Goal: Information Seeking & Learning: Find specific page/section

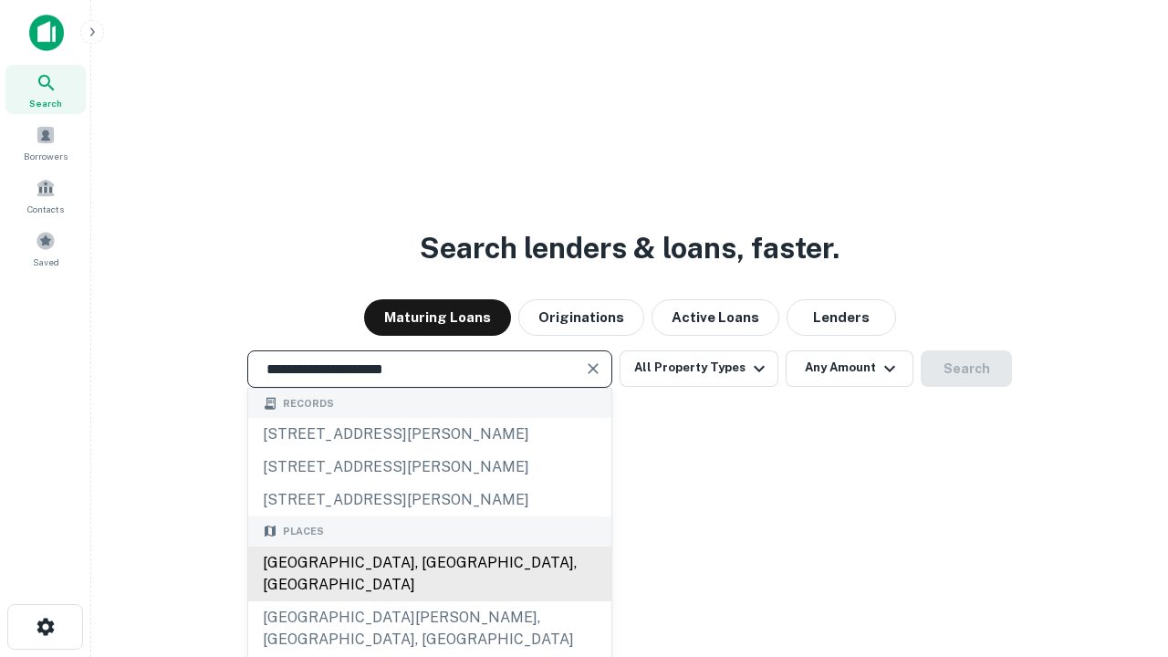
click at [429, 601] on div "Santa Monica, CA, USA" at bounding box center [429, 574] width 363 height 55
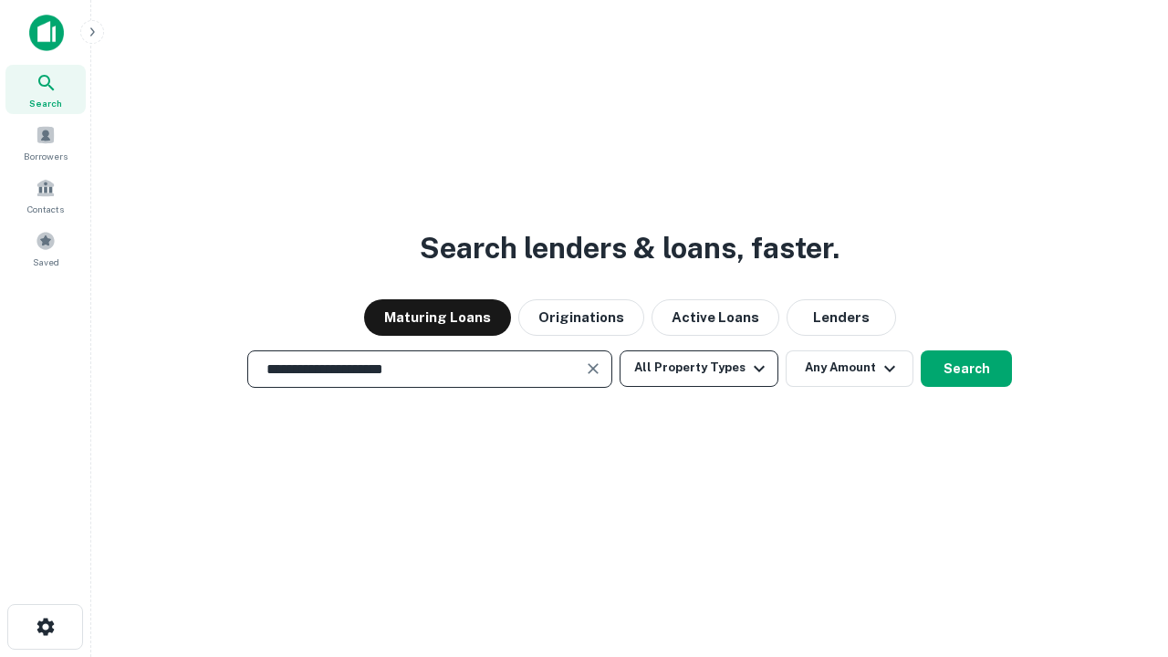
type input "**********"
click at [699, 368] on button "All Property Types" at bounding box center [699, 368] width 159 height 36
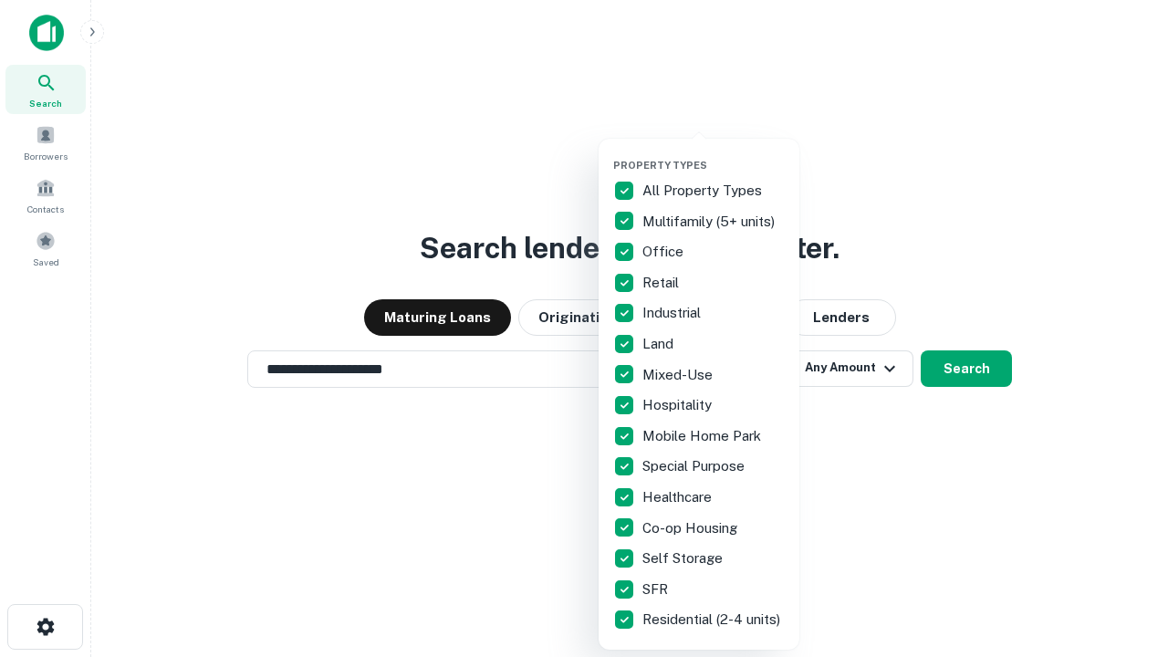
click at [713, 153] on button "button" at bounding box center [713, 153] width 201 height 1
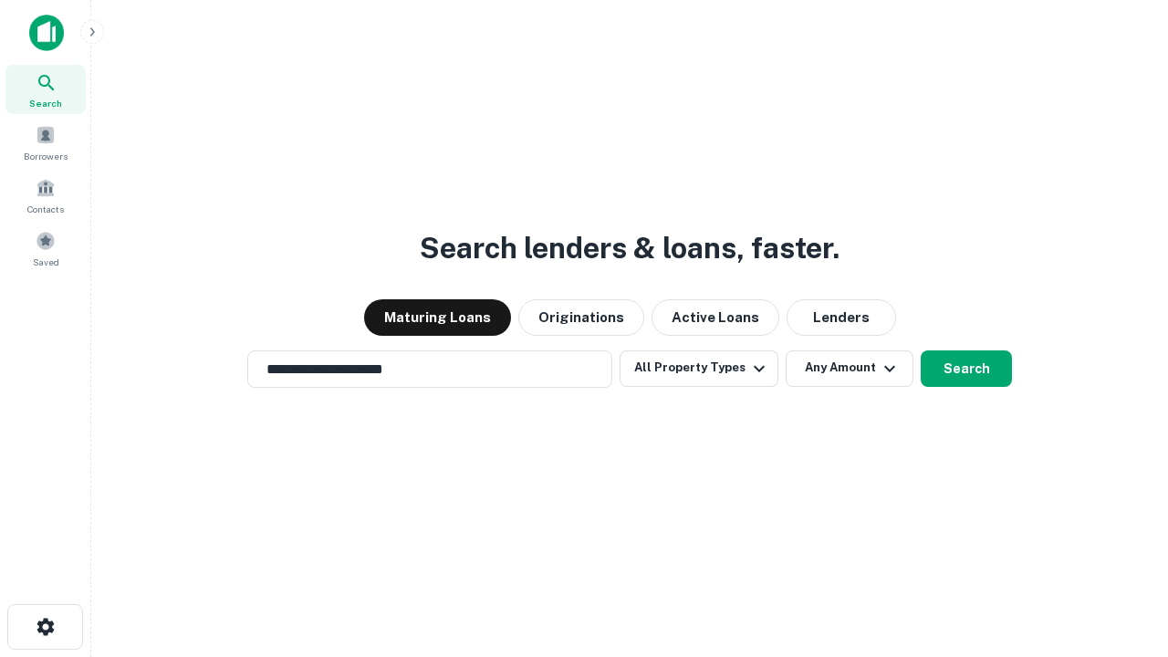
scroll to position [28, 0]
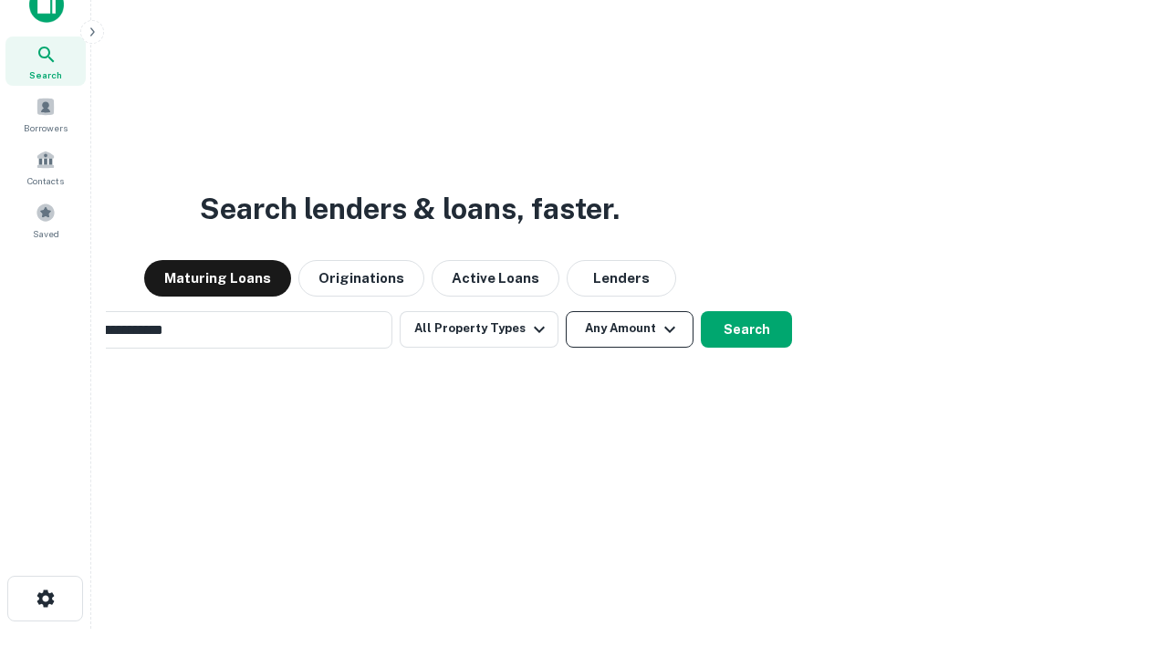
click at [566, 311] on button "Any Amount" at bounding box center [630, 329] width 128 height 36
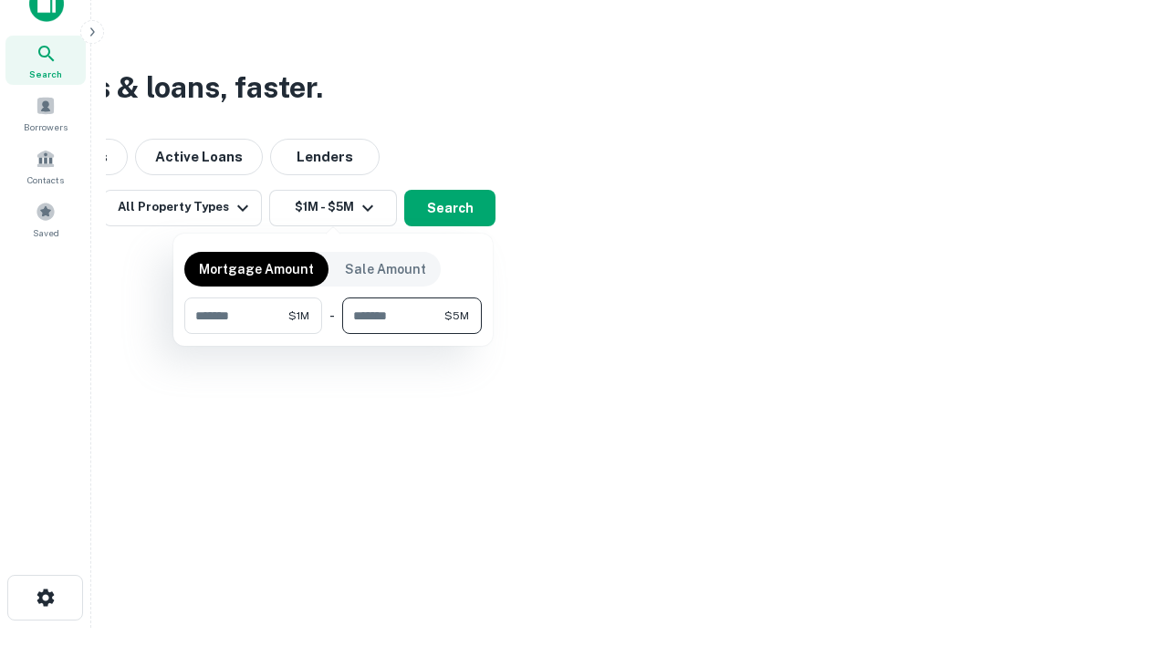
type input "*******"
click at [333, 334] on button "button" at bounding box center [332, 334] width 297 height 1
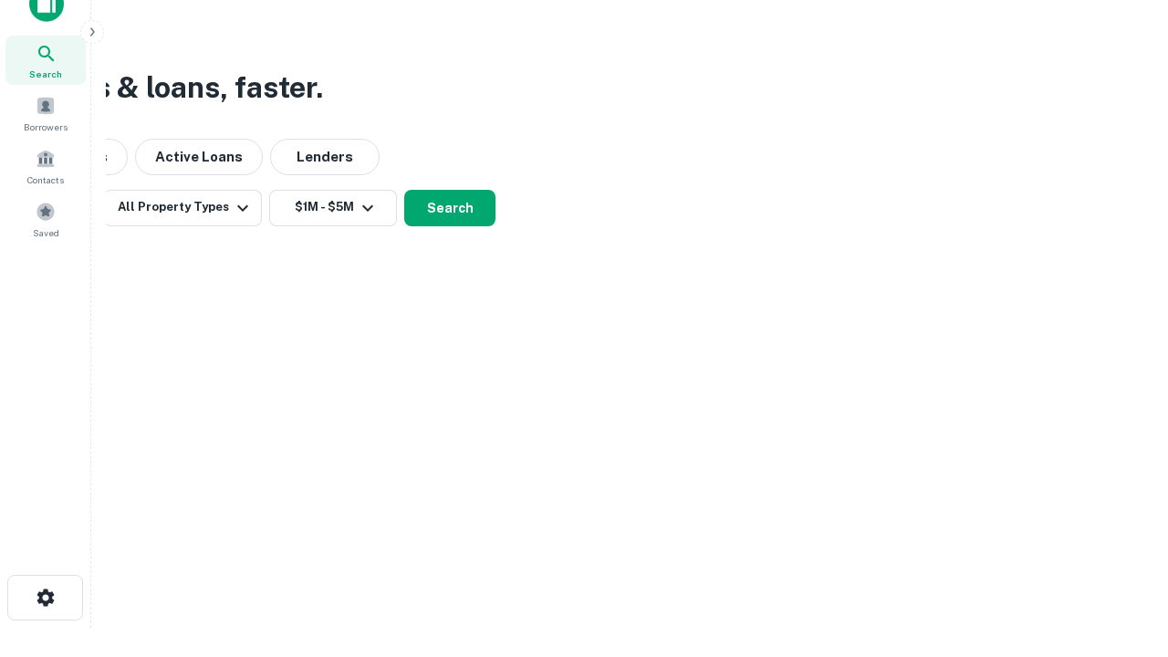
scroll to position [11, 337]
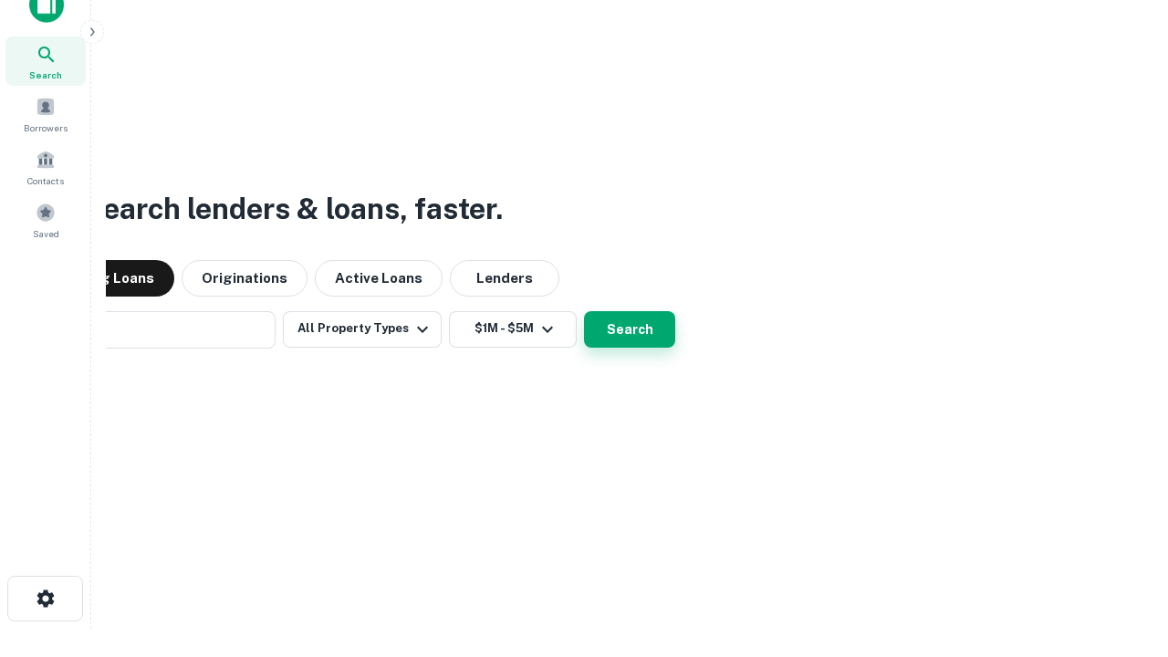
click at [584, 311] on button "Search" at bounding box center [629, 329] width 91 height 36
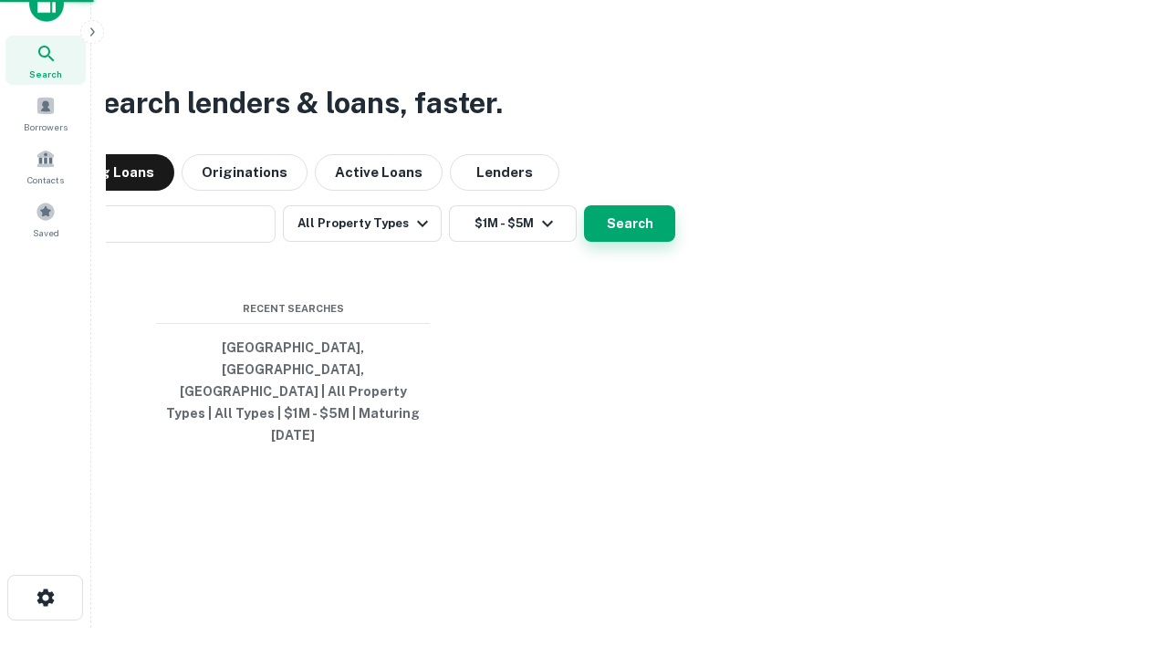
scroll to position [48, 516]
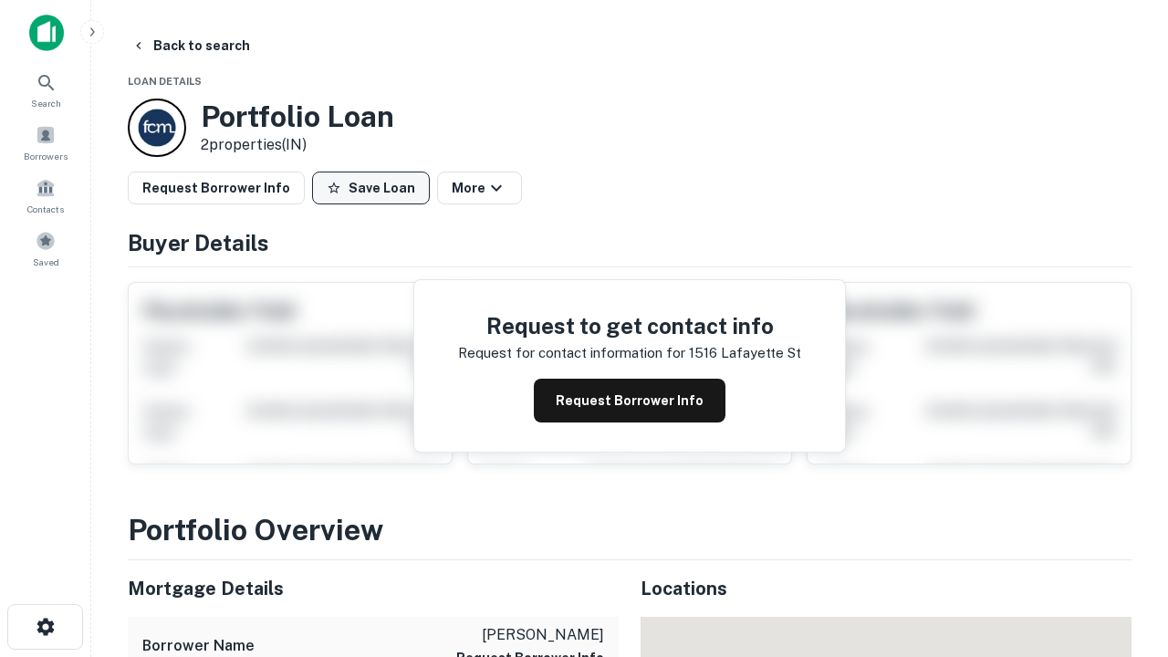
click at [370, 188] on button "Save Loan" at bounding box center [371, 188] width 118 height 33
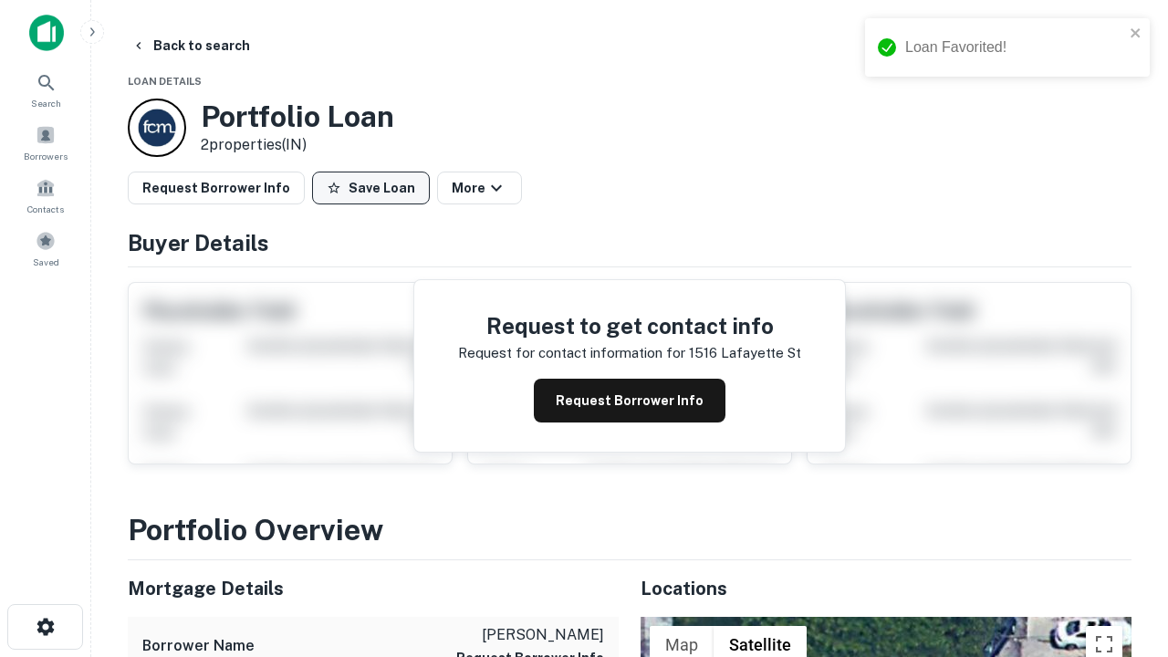
click at [375, 188] on button "Save Loan" at bounding box center [371, 188] width 118 height 33
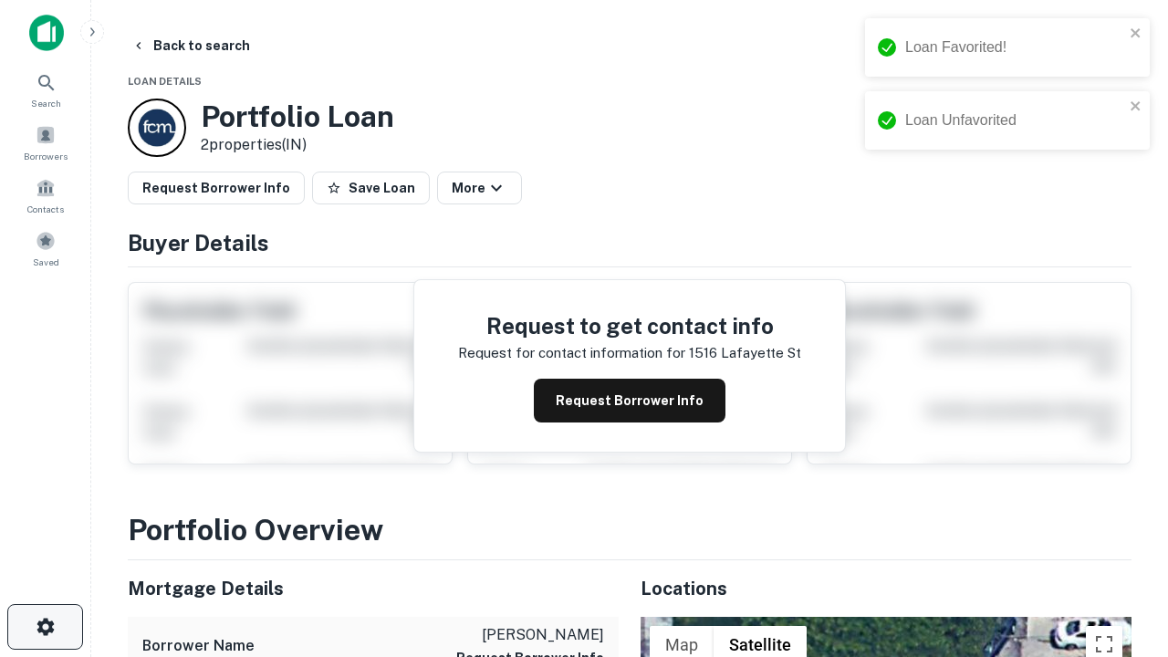
click at [45, 627] on icon "button" at bounding box center [46, 627] width 22 height 22
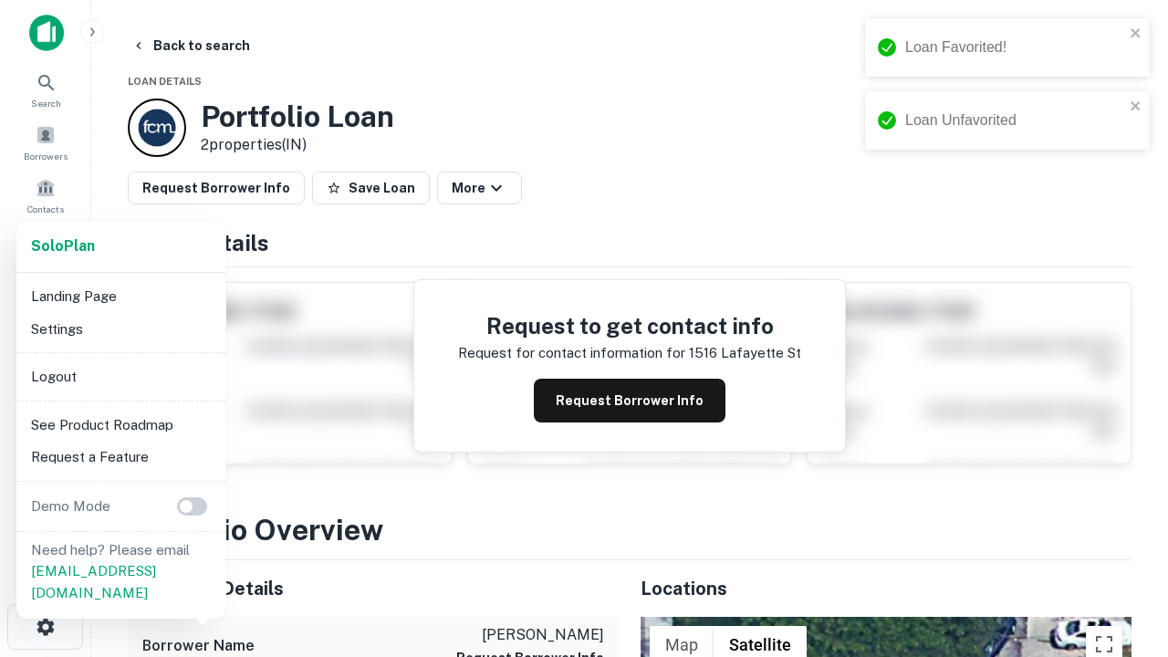
click at [120, 376] on li "Logout" at bounding box center [121, 376] width 195 height 33
